Goal: Task Accomplishment & Management: Manage account settings

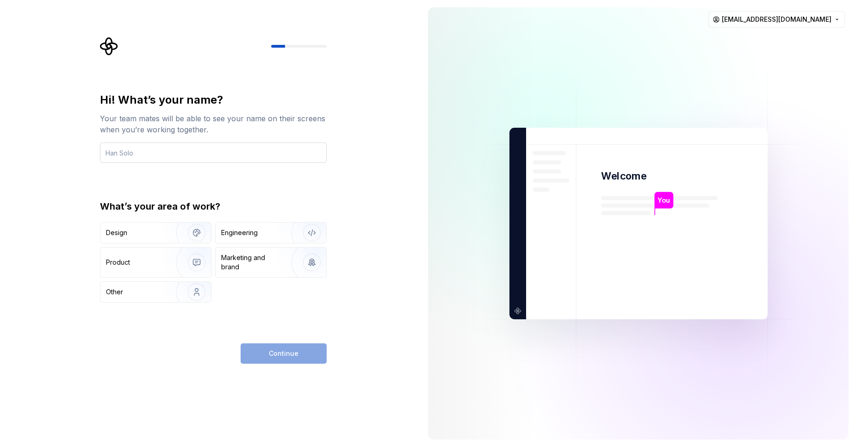
click at [167, 152] on input "text" at bounding box center [213, 153] width 227 height 20
type input "[PERSON_NAME]"
click at [130, 234] on div "Design" at bounding box center [135, 232] width 58 height 9
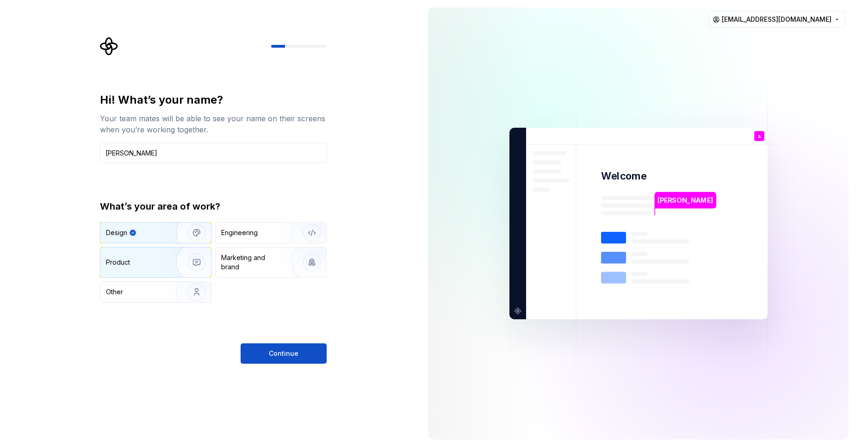
click at [177, 268] on img "button" at bounding box center [190, 262] width 59 height 62
click at [162, 232] on img "button" at bounding box center [190, 233] width 59 height 62
click at [239, 265] on div "Marketing and brand" at bounding box center [252, 262] width 62 height 19
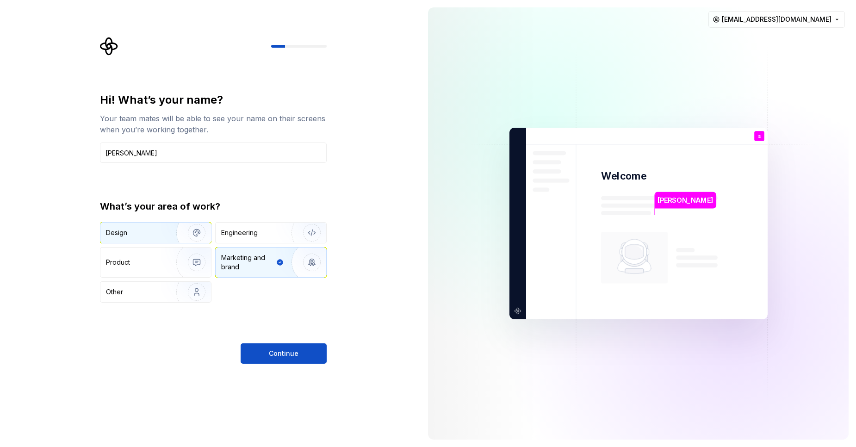
click at [176, 237] on img "button" at bounding box center [190, 233] width 59 height 62
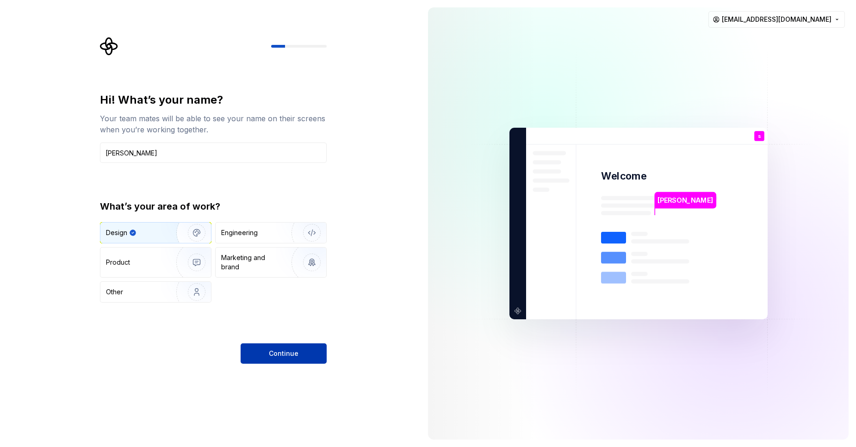
click at [275, 359] on button "Continue" at bounding box center [284, 353] width 86 height 20
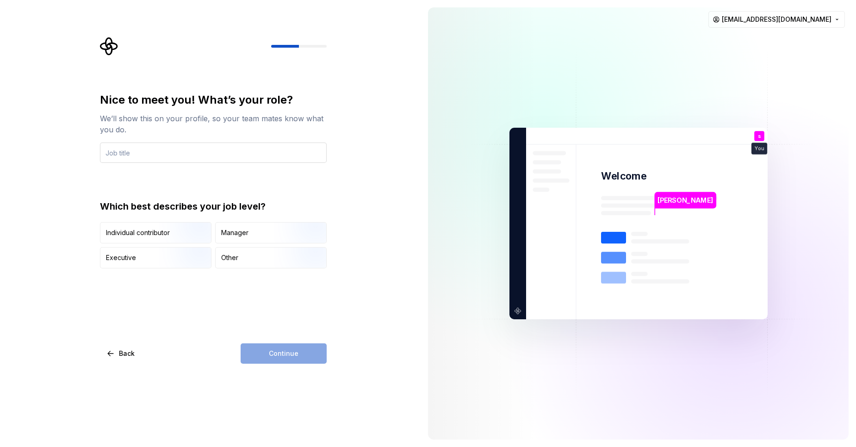
click at [160, 153] on input "text" at bounding box center [213, 153] width 227 height 20
click at [180, 151] on input "junior software eng" at bounding box center [213, 153] width 227 height 20
click at [155, 156] on input "junior software eng" at bounding box center [213, 153] width 227 height 20
click at [200, 158] on input "junior software eng" at bounding box center [213, 153] width 227 height 20
click at [144, 150] on input "junior software engennner" at bounding box center [213, 153] width 227 height 20
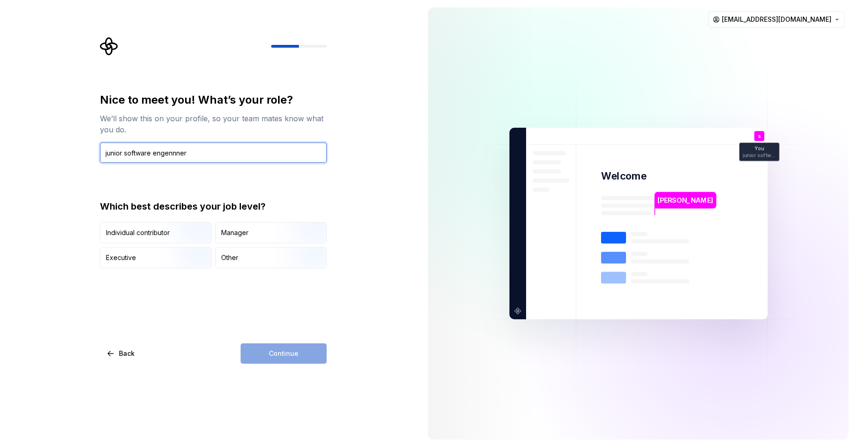
click at [174, 154] on input "junior software engennner" at bounding box center [213, 153] width 227 height 20
click at [187, 147] on input "junior software engineer" at bounding box center [213, 153] width 227 height 20
click at [188, 152] on input "junior software engineer" at bounding box center [213, 153] width 227 height 20
drag, startPoint x: 108, startPoint y: 154, endPoint x: 114, endPoint y: 154, distance: 6.0
click at [109, 154] on input "junior software engineer" at bounding box center [213, 153] width 227 height 20
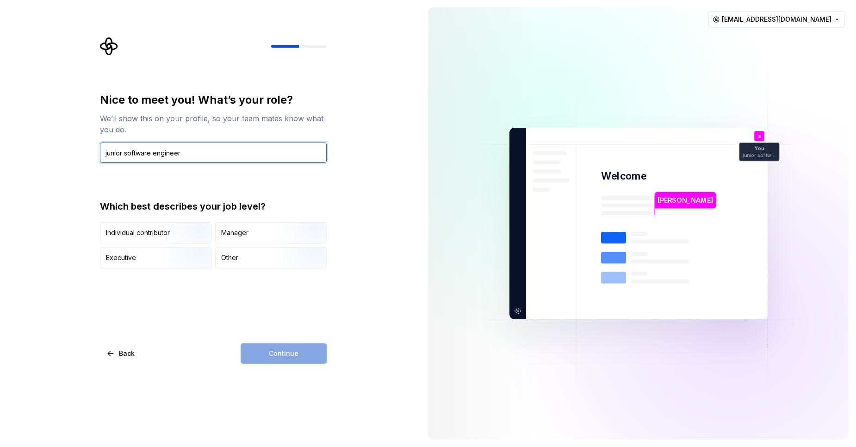
type input "junior software engineer"
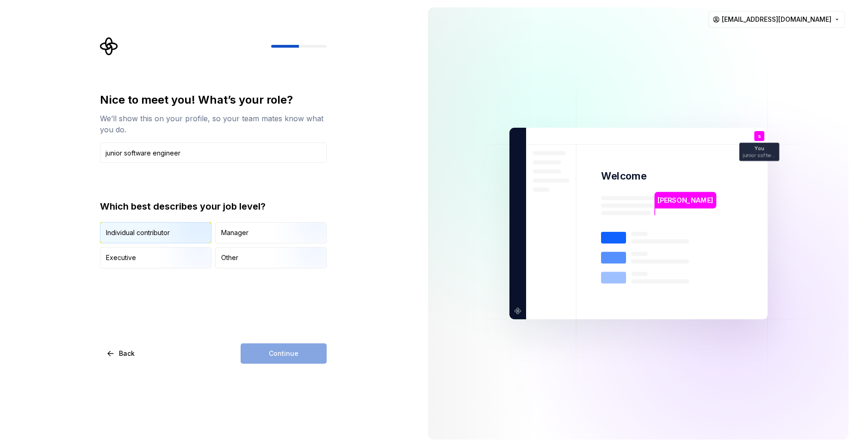
click at [178, 237] on img "button" at bounding box center [188, 244] width 59 height 62
click at [278, 360] on button "Continue" at bounding box center [284, 353] width 86 height 20
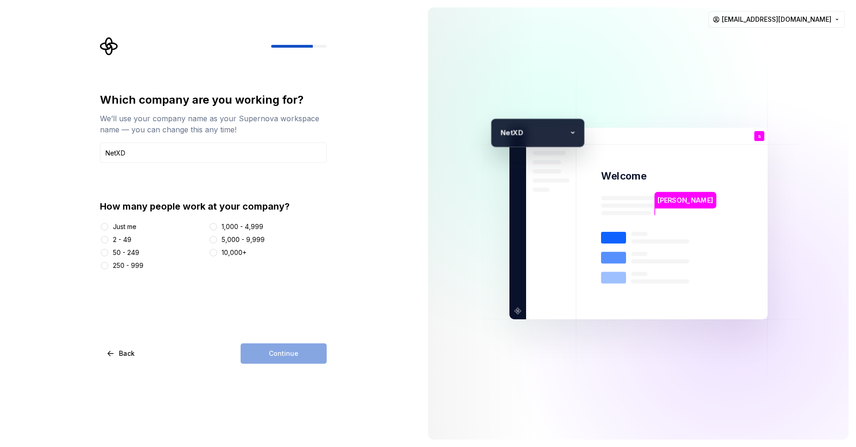
type input "NetXD"
click at [117, 253] on div "50 - 249" at bounding box center [126, 252] width 26 height 9
click at [108, 253] on button "50 - 249" at bounding box center [104, 252] width 7 height 7
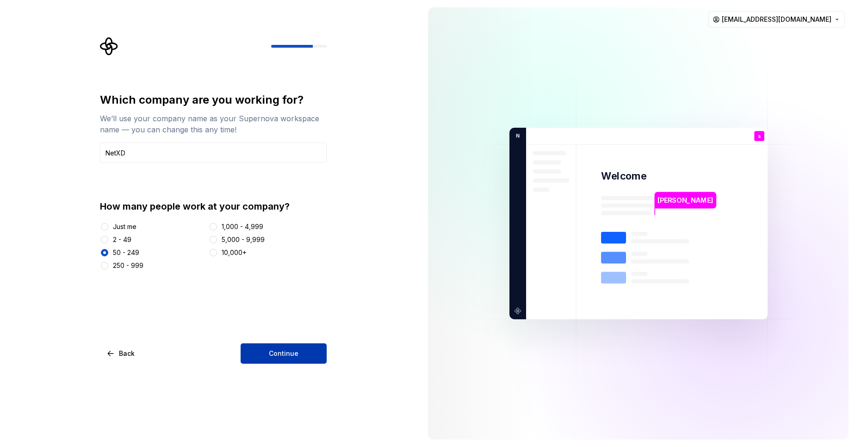
click at [284, 358] on button "Continue" at bounding box center [284, 353] width 86 height 20
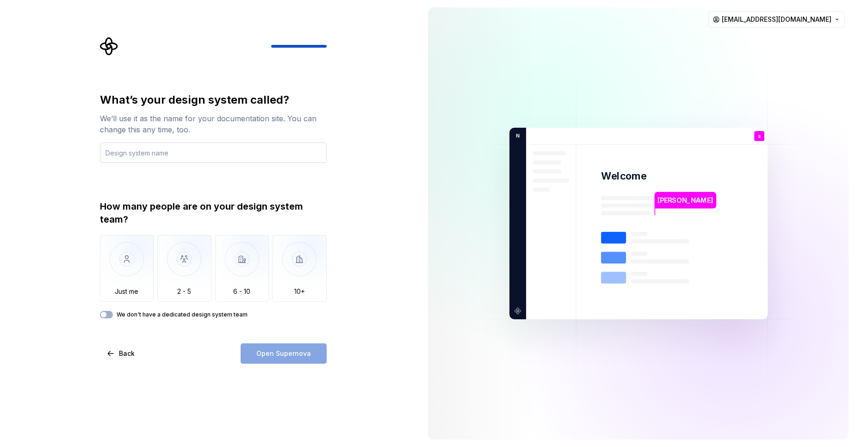
click at [247, 152] on input "text" at bounding box center [213, 153] width 227 height 20
type input "Web"
click at [178, 273] on img "button" at bounding box center [184, 266] width 54 height 62
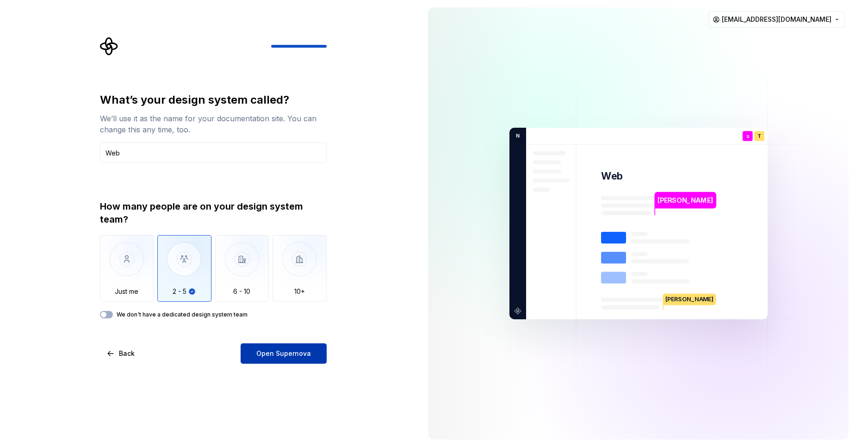
click at [265, 356] on span "Open Supernova" at bounding box center [283, 353] width 55 height 9
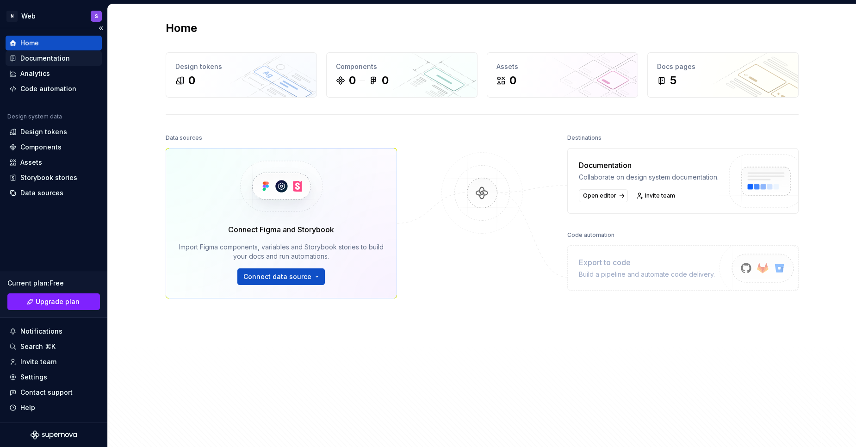
click at [69, 62] on div "Documentation" at bounding box center [53, 58] width 89 height 9
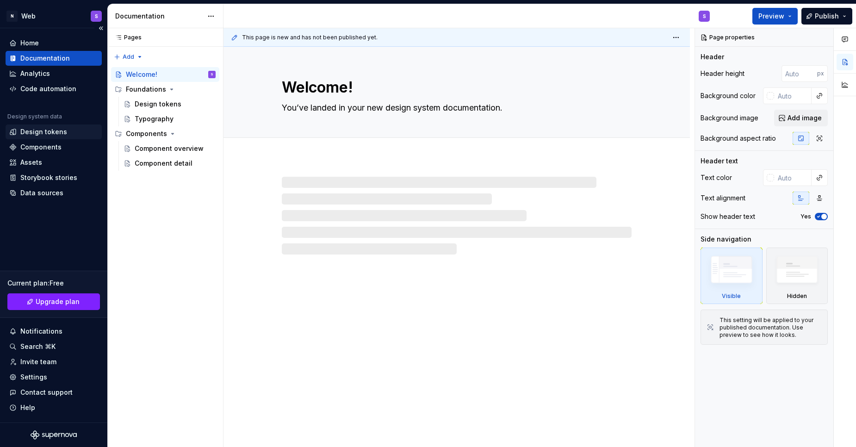
click at [68, 128] on div "Design tokens" at bounding box center [53, 131] width 89 height 9
type textarea "*"
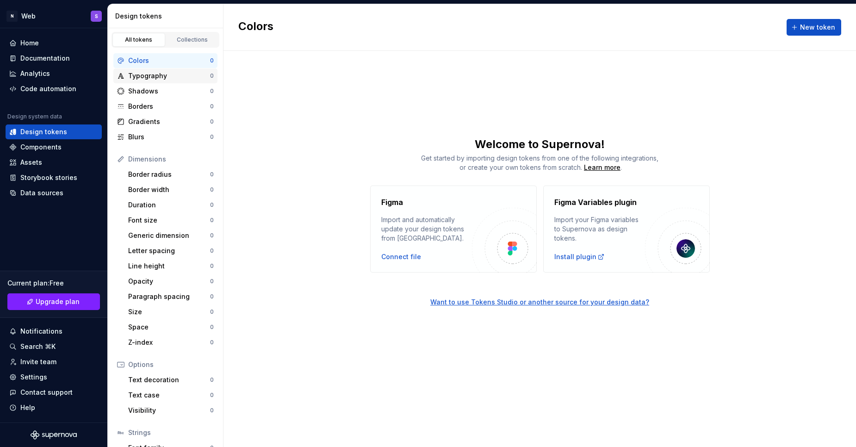
click at [161, 72] on div "Typography" at bounding box center [169, 75] width 82 height 9
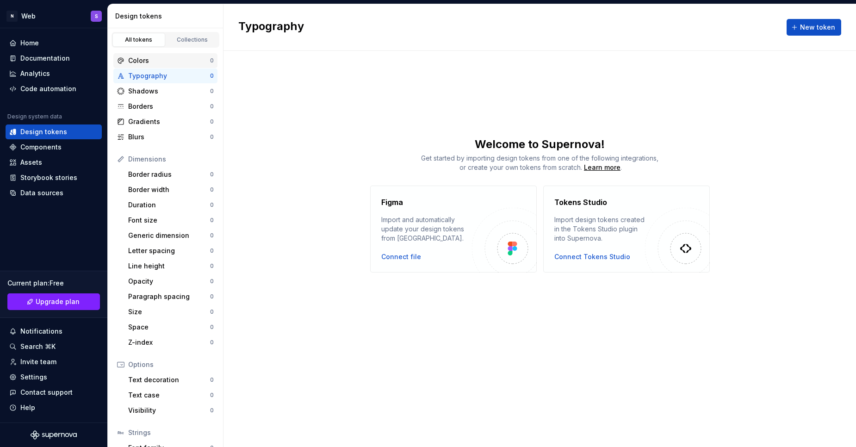
click at [158, 58] on div "Colors" at bounding box center [169, 60] width 82 height 9
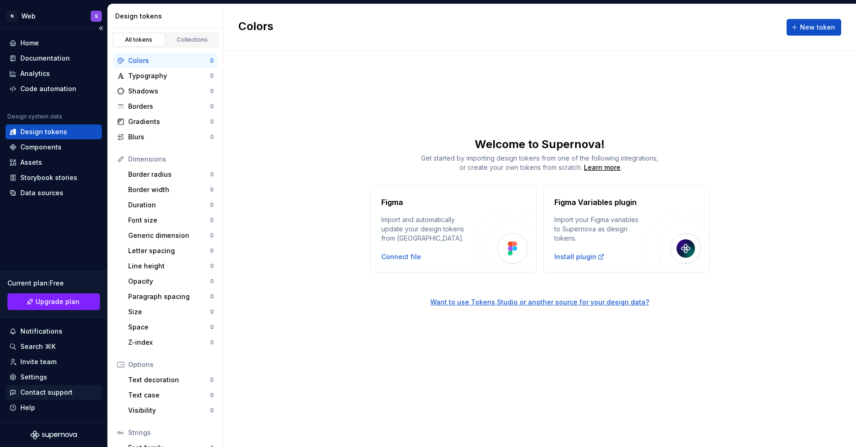
click at [27, 385] on div "Contact support" at bounding box center [54, 392] width 96 height 15
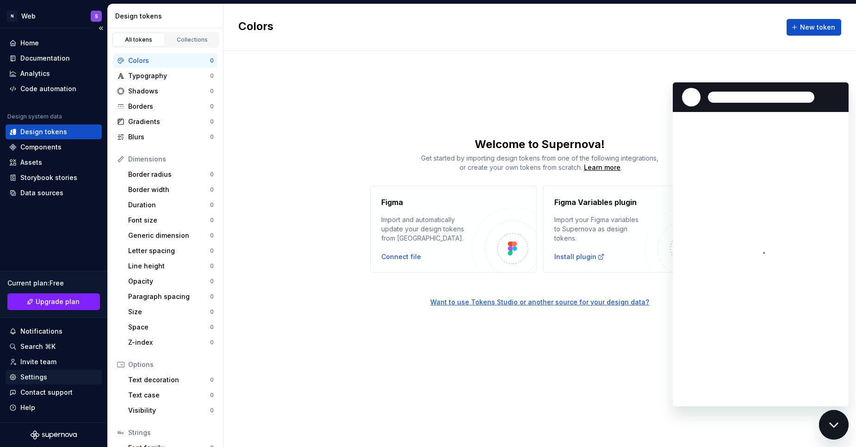
click at [28, 380] on div "Settings" at bounding box center [33, 377] width 27 height 9
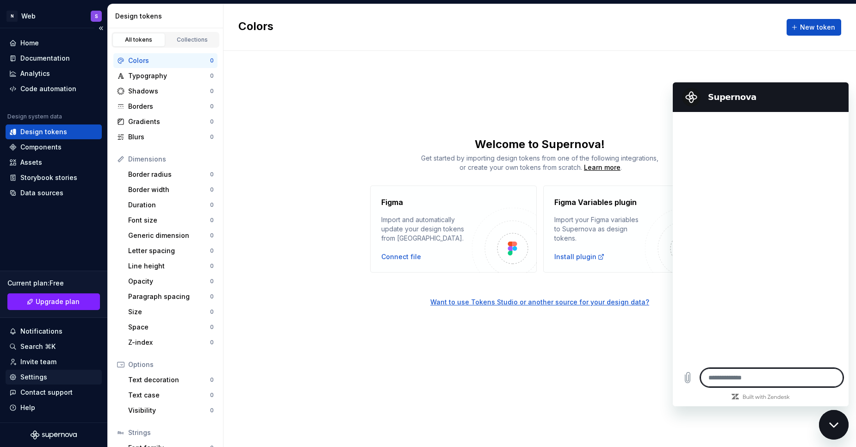
click at [29, 378] on div "Settings" at bounding box center [33, 377] width 27 height 9
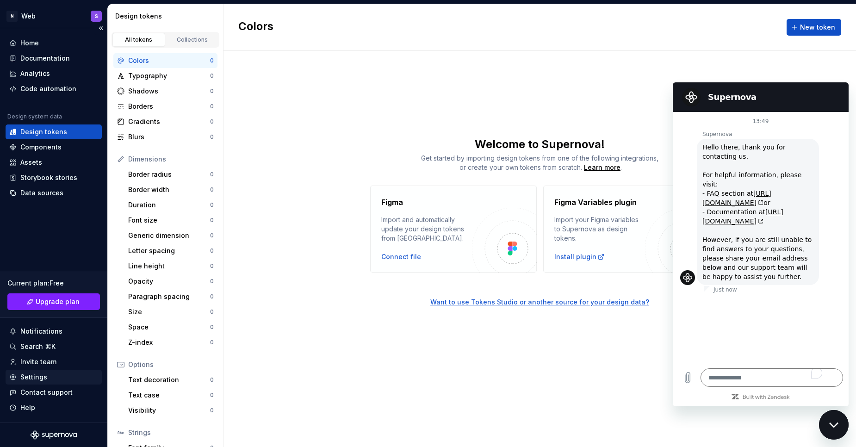
type textarea "*"
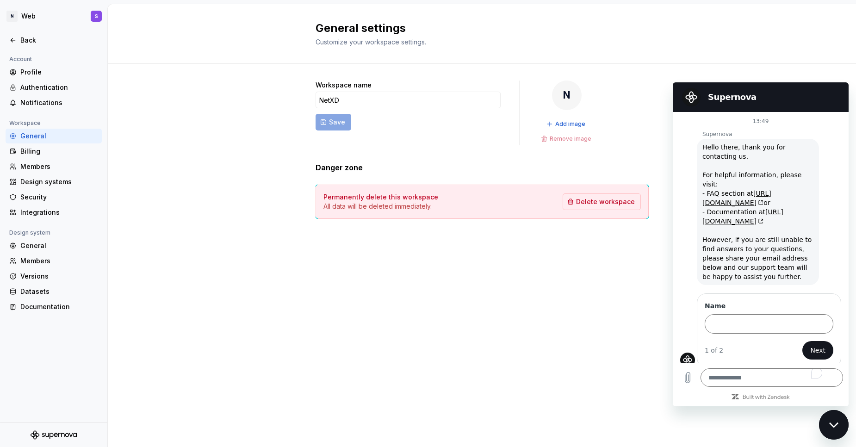
drag, startPoint x: 29, startPoint y: 378, endPoint x: 30, endPoint y: 374, distance: 4.7
click at [30, 374] on div "Account Profile Authentication Notifications Workspace General Billing Members …" at bounding box center [53, 238] width 107 height 369
click at [40, 72] on div "Profile" at bounding box center [59, 72] width 78 height 9
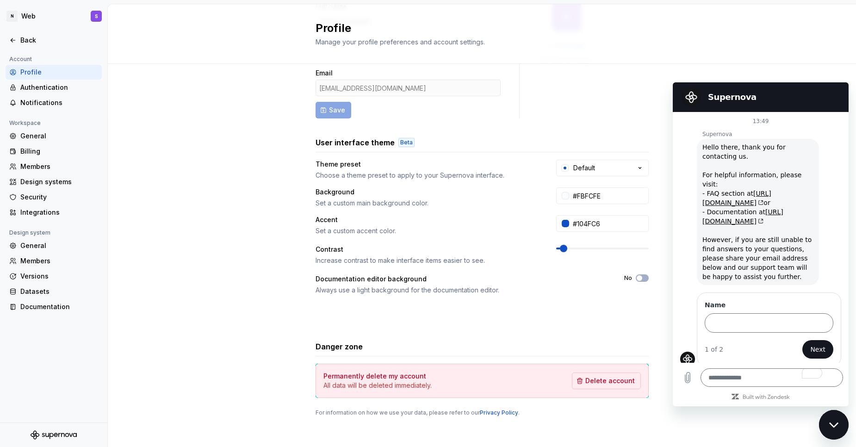
scroll to position [83, 0]
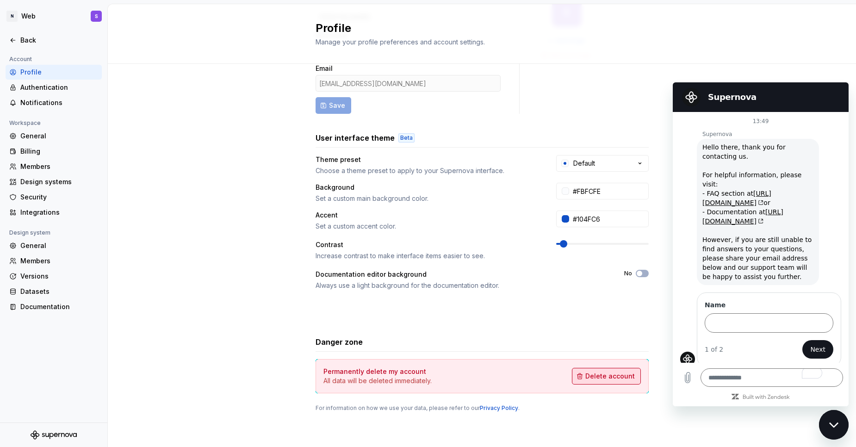
click at [601, 375] on span "Delete account" at bounding box center [611, 376] width 50 height 9
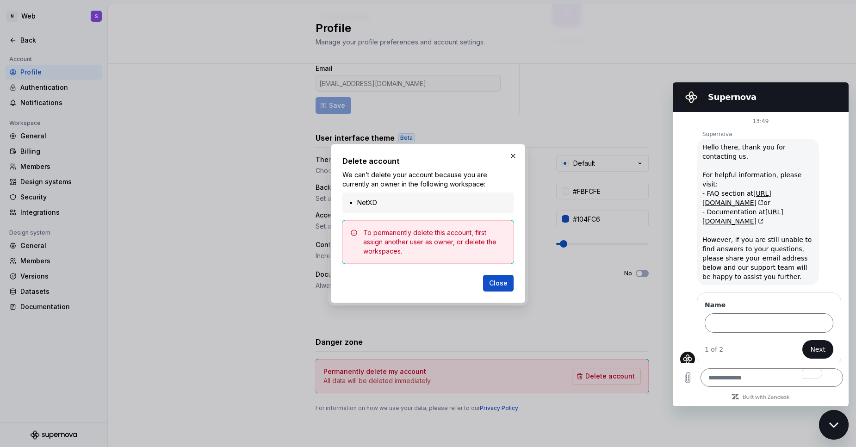
click at [493, 274] on div "Close" at bounding box center [428, 281] width 171 height 20
click at [497, 286] on span "Close" at bounding box center [498, 283] width 19 height 9
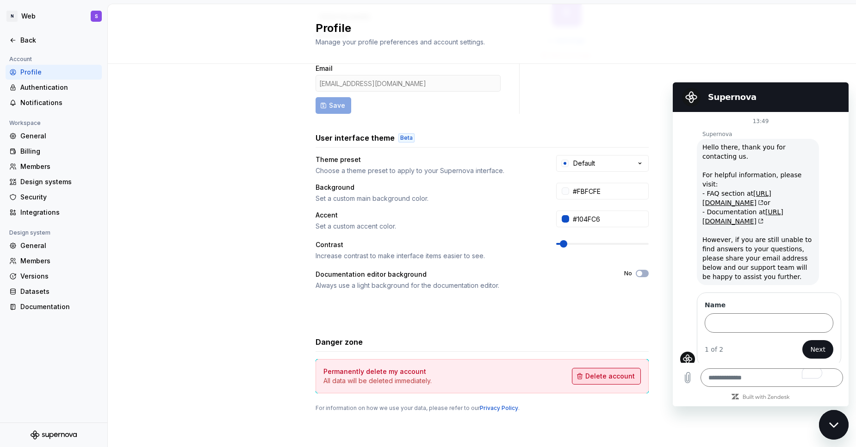
click at [611, 384] on button "Delete account" at bounding box center [606, 376] width 69 height 17
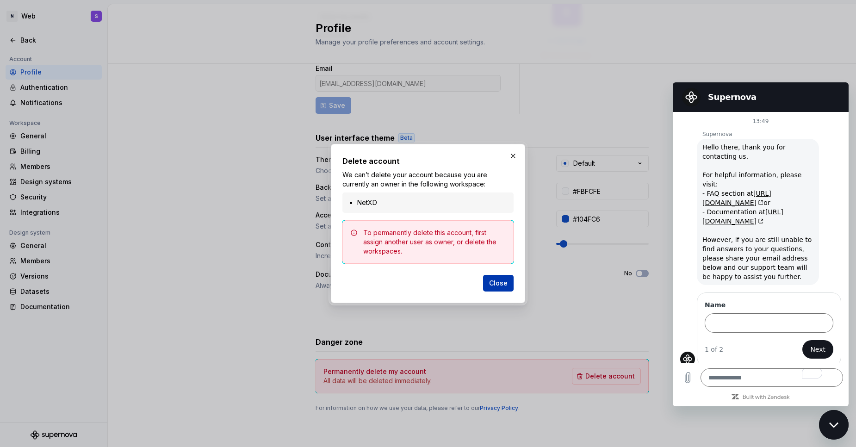
click at [503, 288] on button "Close" at bounding box center [498, 283] width 31 height 17
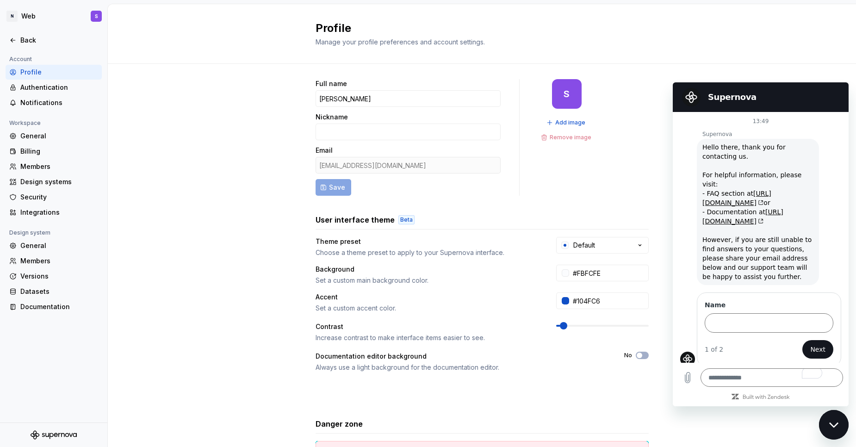
scroll to position [0, 0]
click at [43, 258] on div "Members" at bounding box center [59, 260] width 78 height 9
